Goal: Information Seeking & Learning: Learn about a topic

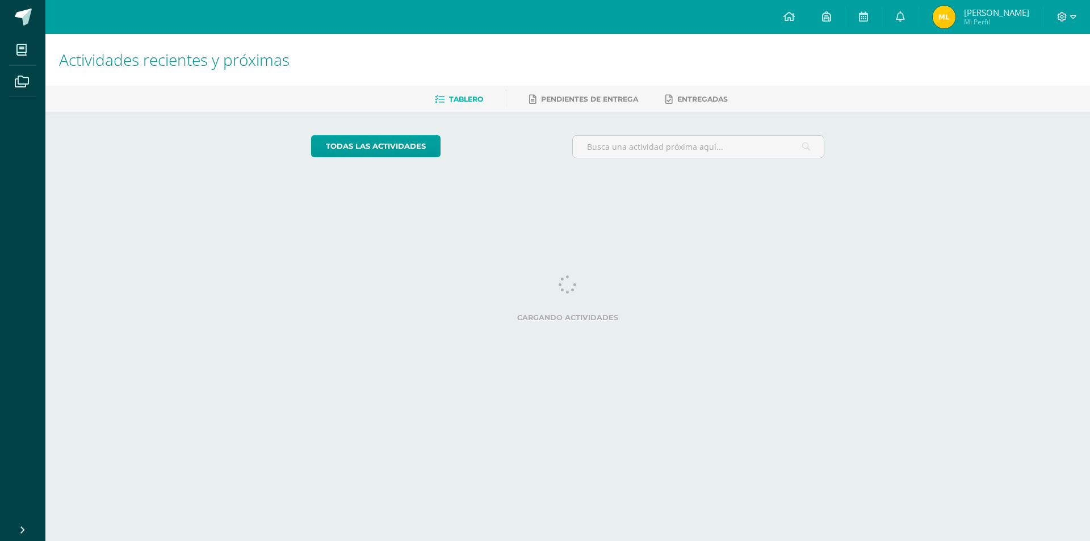
click at [144, 93] on ul "Tablero Pendientes de entrega Entregadas" at bounding box center [581, 99] width 1044 height 19
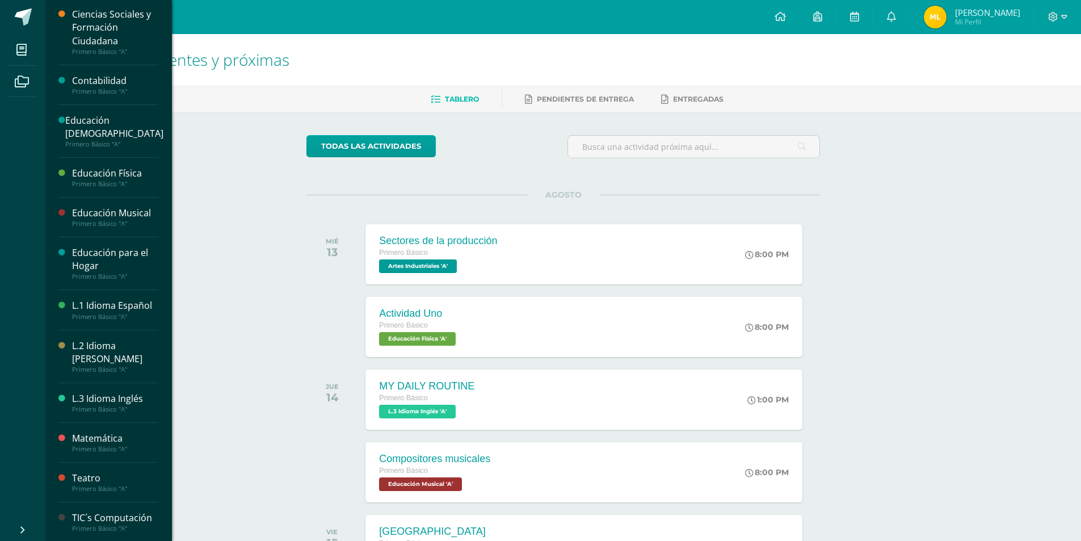
scroll to position [121, 0]
click at [112, 402] on div "L.3 Idioma Inglés" at bounding box center [115, 397] width 86 height 13
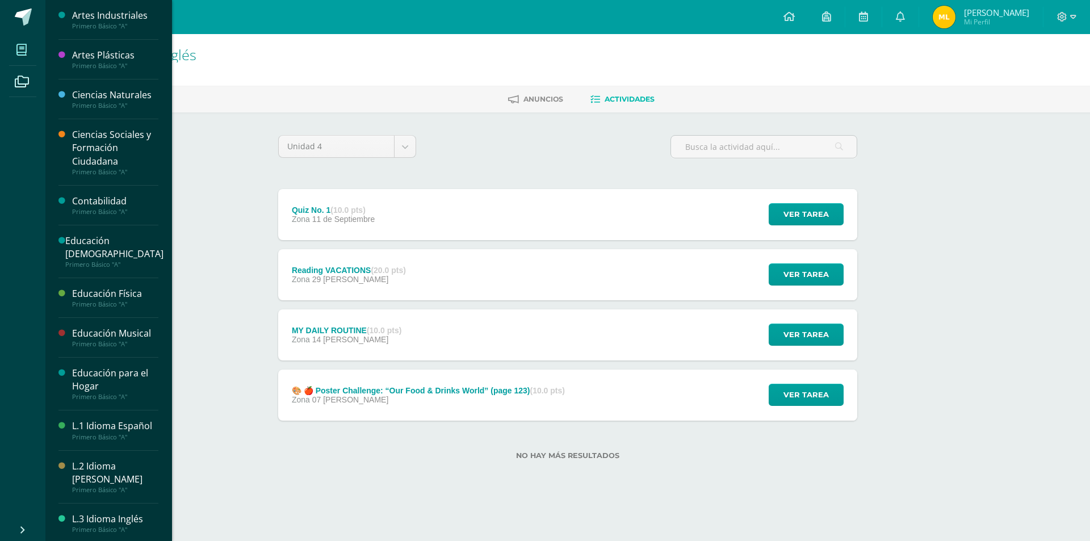
click at [25, 51] on icon at bounding box center [21, 49] width 10 height 11
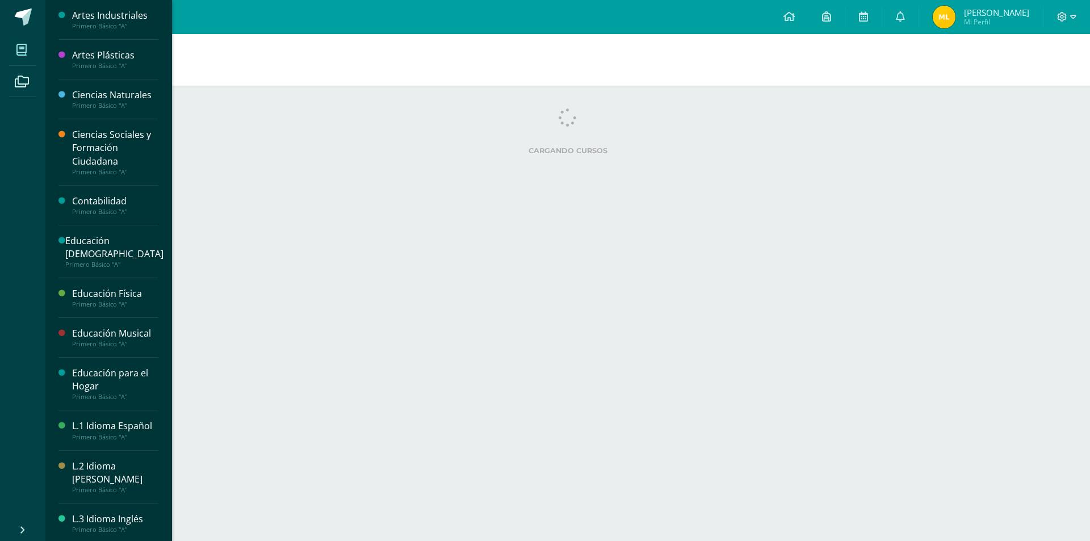
click at [19, 53] on icon at bounding box center [21, 49] width 10 height 11
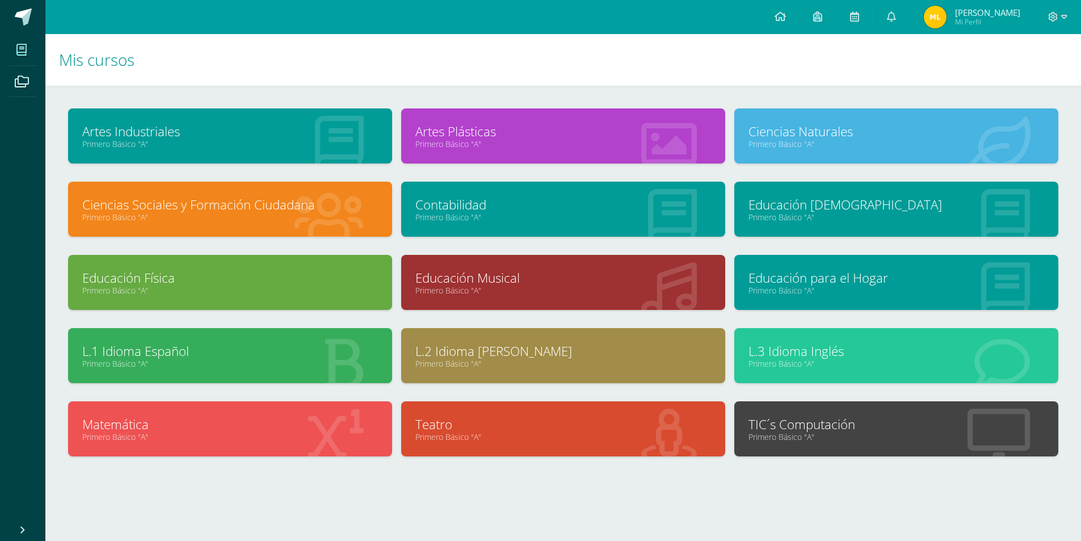
click at [204, 349] on link "L.1 Idioma Español" at bounding box center [230, 351] width 296 height 18
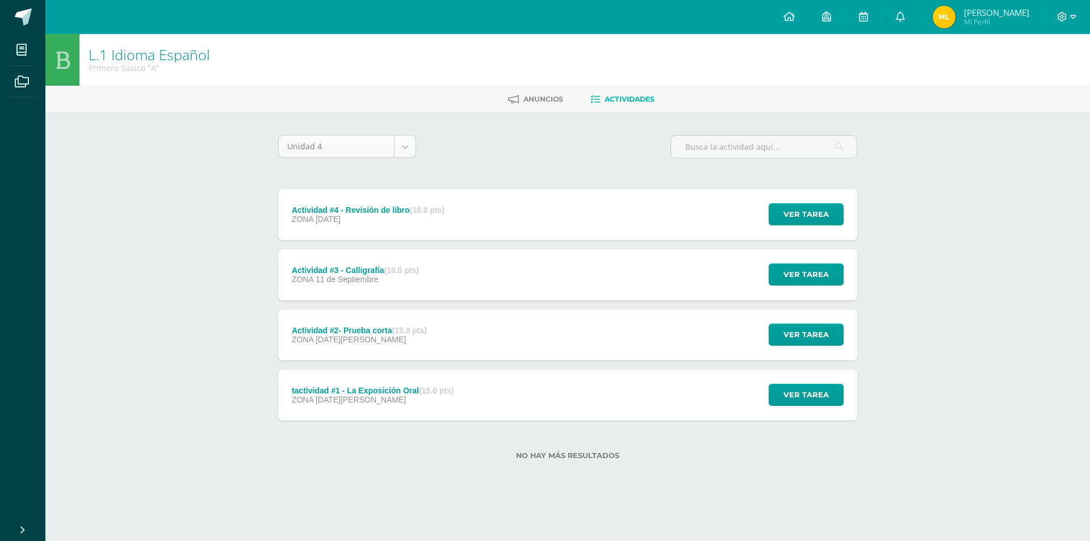
click at [396, 148] on body "Mis cursos Archivos Cerrar panel Artes Industriales Primero Básico "A" Artes Pl…" at bounding box center [545, 248] width 1090 height 496
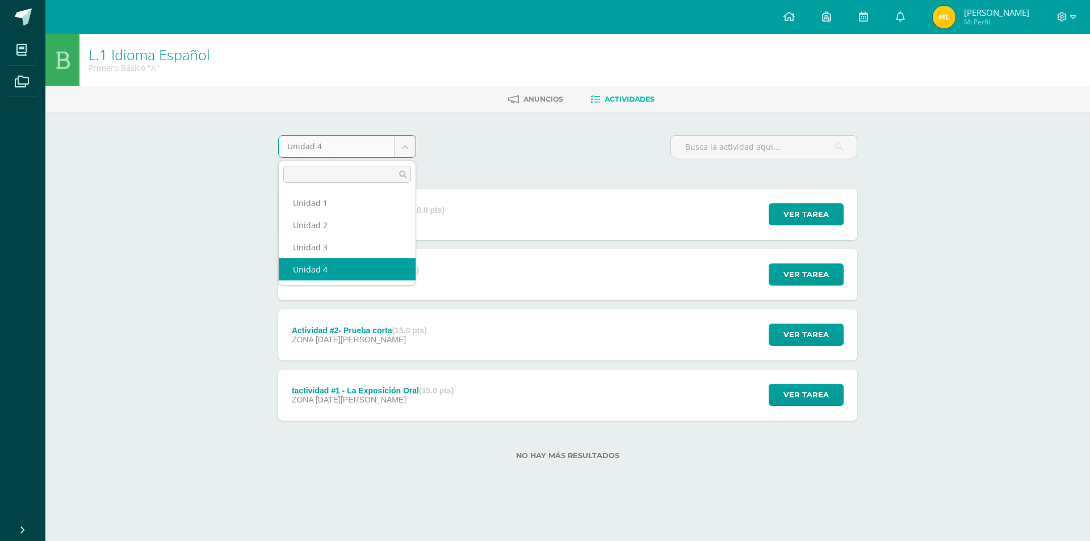
click at [657, 496] on html "Mis cursos Archivos Cerrar panel Artes Industriales Primero Básico "A" Artes Pl…" at bounding box center [545, 248] width 1090 height 496
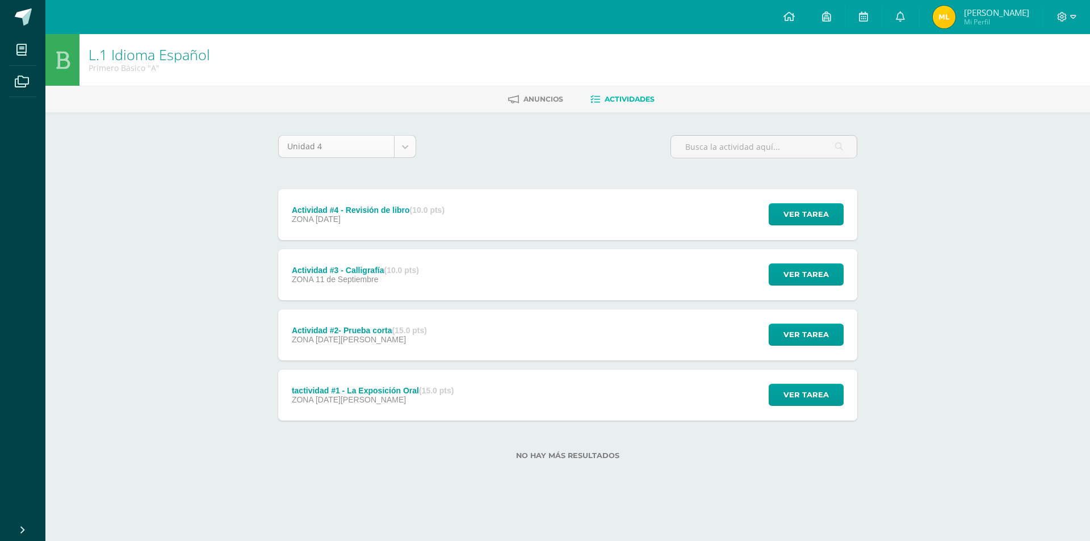
click at [403, 141] on body "Mis cursos Archivos Cerrar panel Artes Industriales Primero Básico "A" Artes Pl…" at bounding box center [545, 248] width 1090 height 496
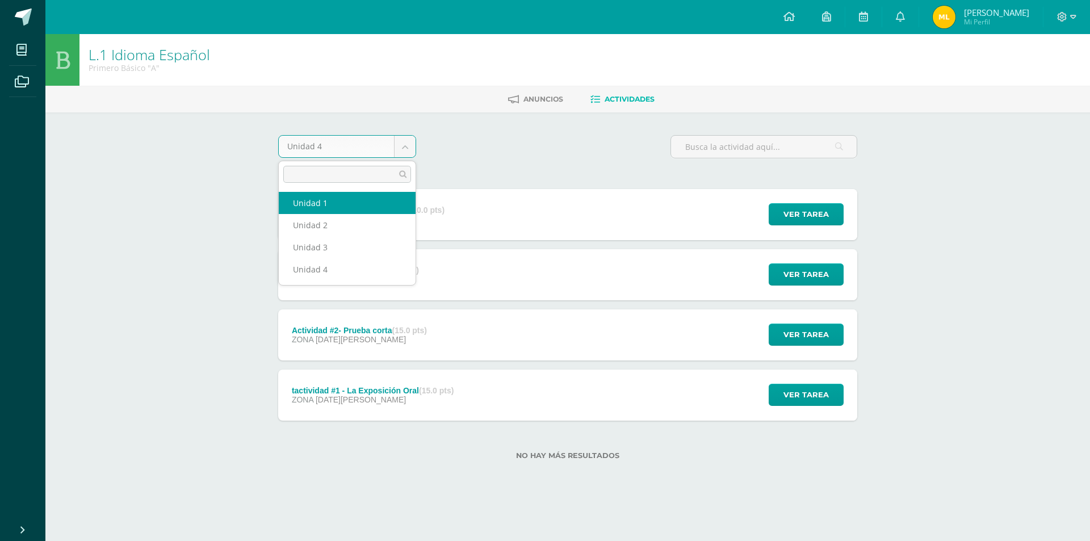
select select "Unidad 1"
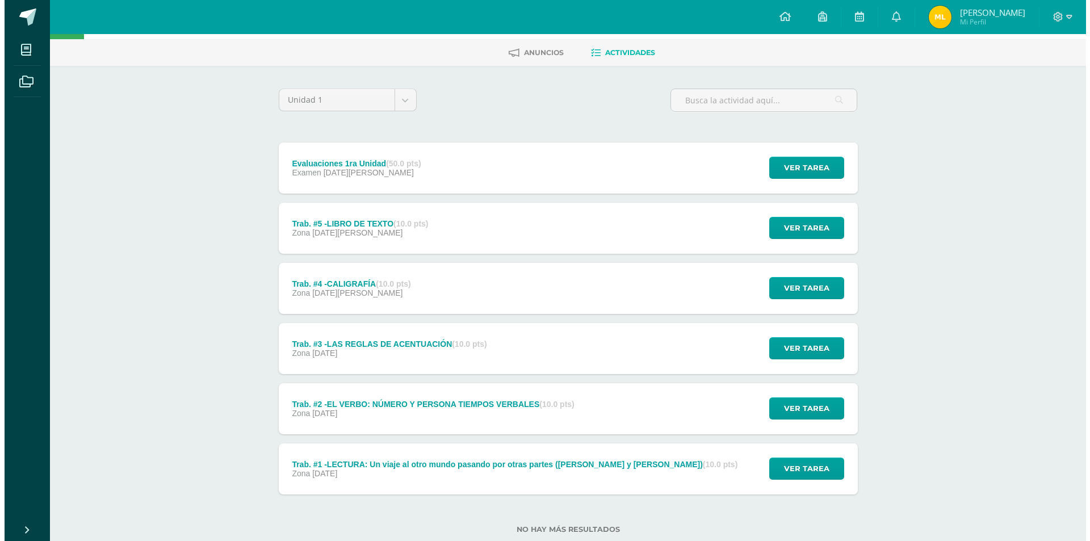
scroll to position [57, 0]
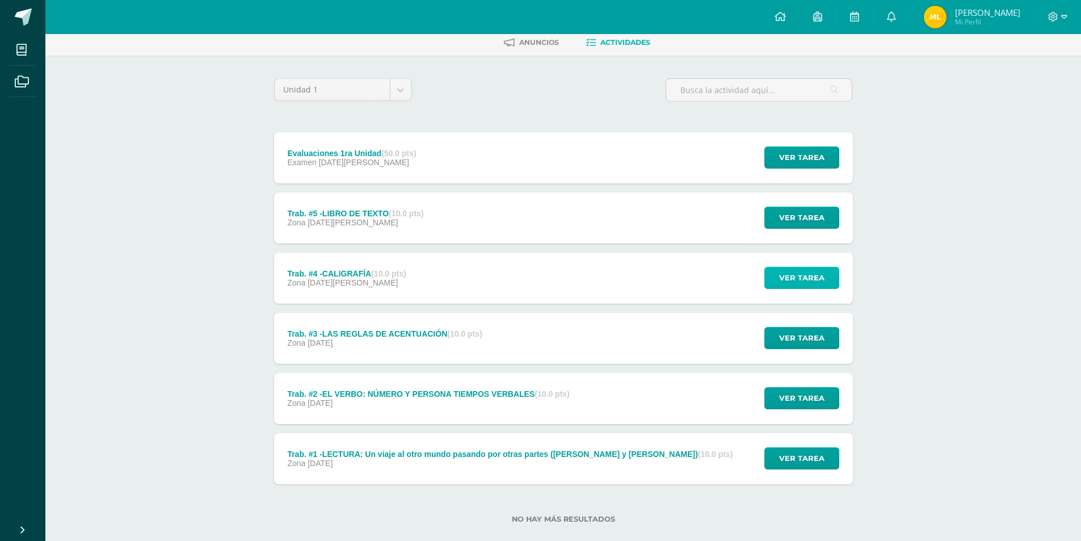
click at [784, 280] on span "Ver tarea" at bounding box center [801, 277] width 45 height 21
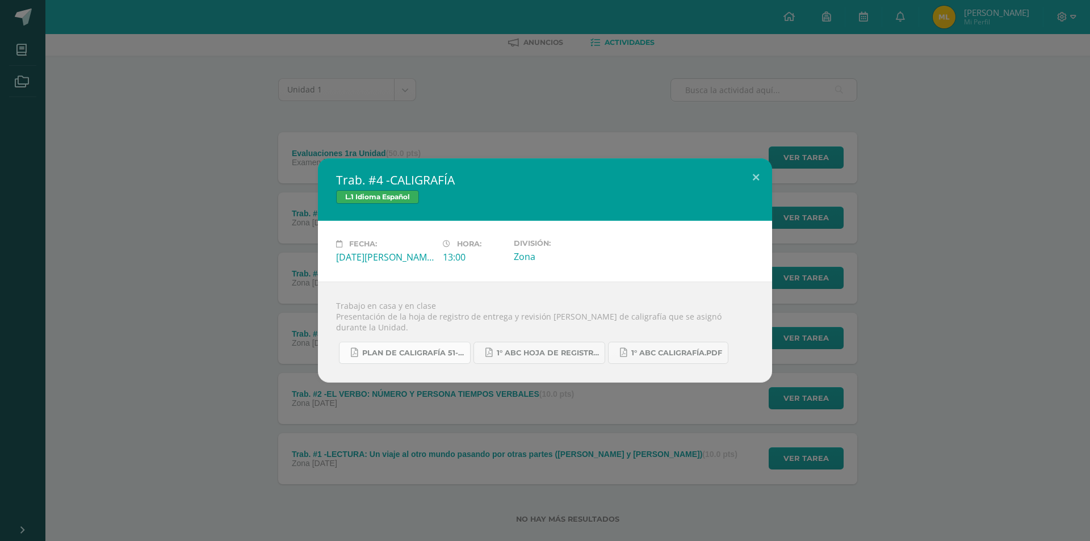
click at [430, 348] on span "Plan de caligrafía 51-186 Primero Básico ABC.pdf" at bounding box center [413, 352] width 102 height 9
